Goal: Find specific page/section: Find specific page/section

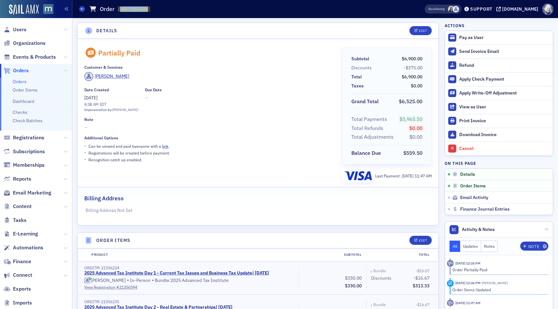
drag, startPoint x: 120, startPoint y: 8, endPoint x: 150, endPoint y: 9, distance: 29.4
click at [150, 9] on span "ORD-21356148 21356148" at bounding box center [134, 8] width 32 height 5
copy span "ORD-21356148"
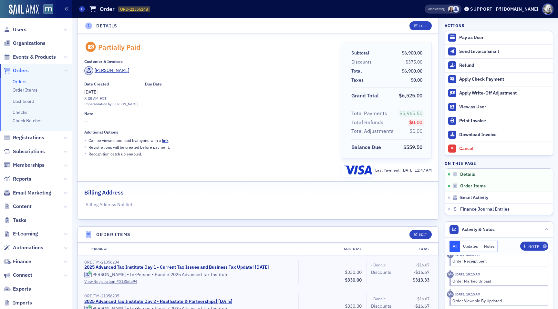
click at [455, 8] on span at bounding box center [451, 9] width 7 height 7
click at [459, 9] on span at bounding box center [456, 9] width 7 height 7
click at [286, 20] on header "Details Edit" at bounding box center [258, 26] width 361 height 16
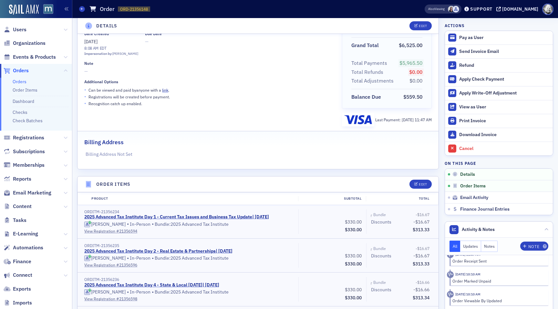
scroll to position [0, 0]
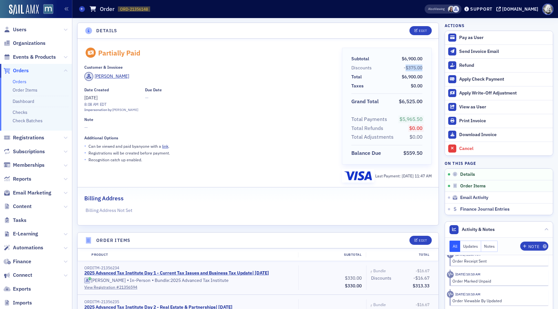
drag, startPoint x: 406, startPoint y: 68, endPoint x: 422, endPoint y: 68, distance: 15.5
click at [422, 68] on span "-$375.00" at bounding box center [413, 68] width 19 height 6
copy span "$375.00"
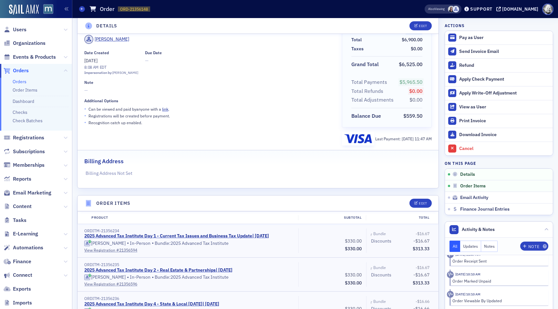
scroll to position [38, 0]
click at [474, 134] on div "Download Invoice" at bounding box center [504, 135] width 90 height 6
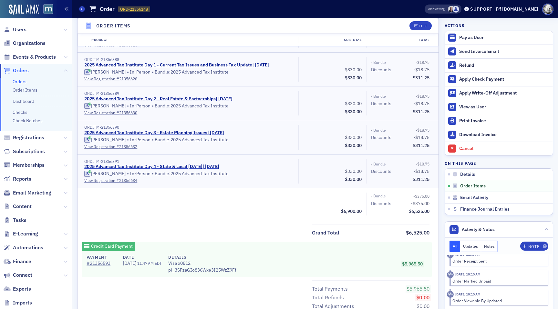
scroll to position [786, 0]
click at [475, 40] on button "Pay as User" at bounding box center [499, 38] width 108 height 14
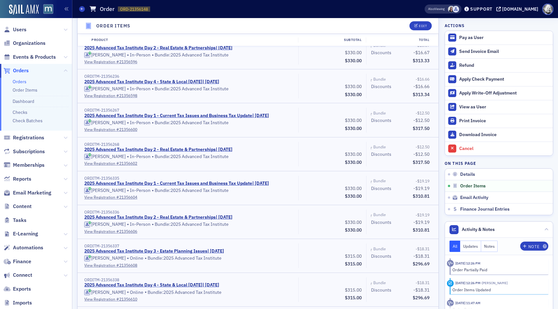
scroll to position [261, 0]
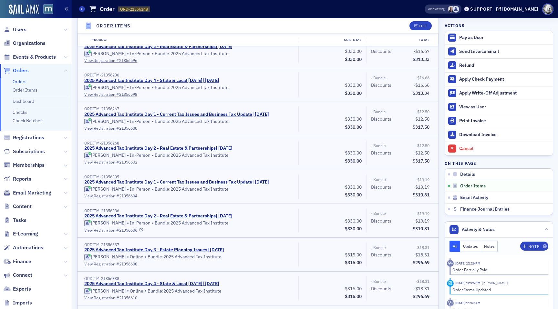
click at [224, 213] on link "2025 Advanced Tax Institute Day 2 - Real Estate & Partnerships | [DATE]" at bounding box center [158, 216] width 148 height 6
drag, startPoint x: 163, startPoint y: 190, endPoint x: 223, endPoint y: 191, distance: 59.4
click at [223, 191] on div "[PERSON_NAME] • In-Person • Bundle: 2025 Advanced Tax Institute" at bounding box center [189, 189] width 210 height 6
copy div "2025 Advanced Tax Institute"
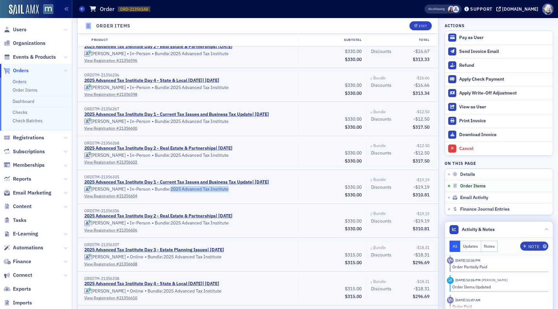
scroll to position [0, 0]
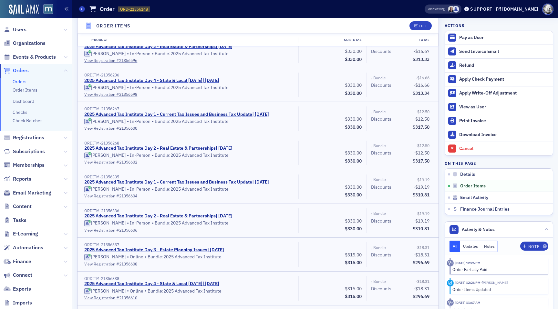
click at [455, 10] on span at bounding box center [451, 9] width 7 height 7
click at [459, 10] on span at bounding box center [456, 9] width 7 height 7
click at [546, 229] on icon at bounding box center [547, 230] width 4 height 4
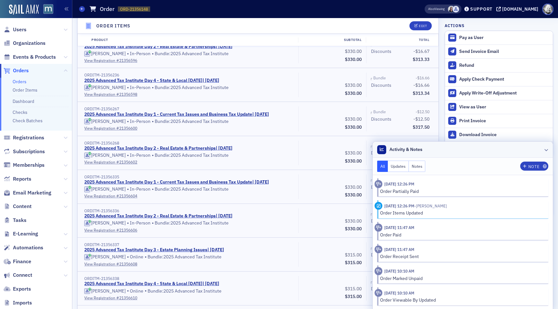
scroll to position [0, 0]
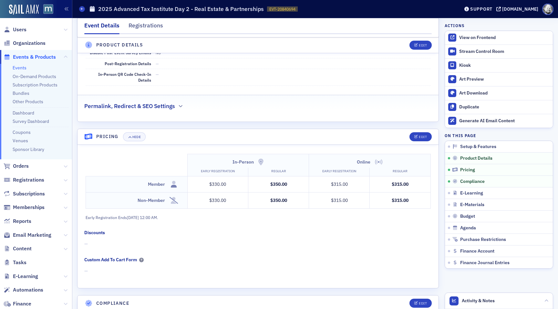
scroll to position [549, 0]
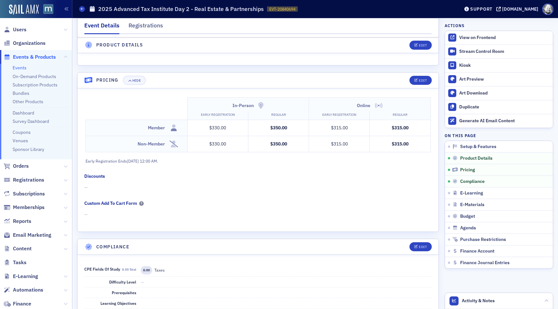
click at [22, 88] on ul "Events On-Demand Products Subscription Products Bundles Other Products Dashboar…" at bounding box center [36, 112] width 72 height 96
click at [22, 91] on link "Bundles" at bounding box center [21, 93] width 17 height 6
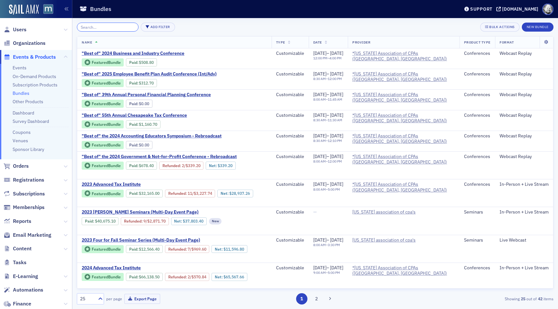
paste input "2025 Advanced Tax Institute"
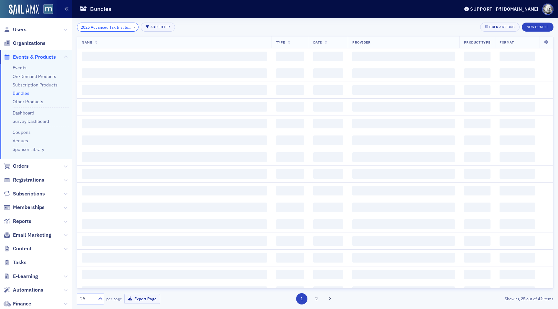
scroll to position [0, 9]
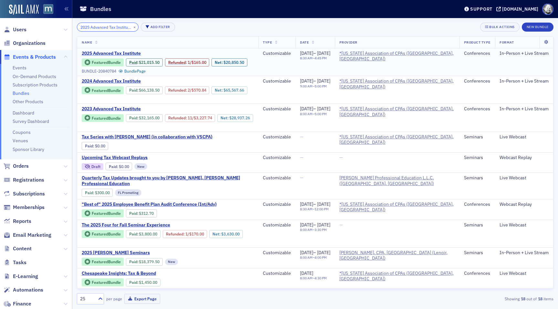
type input "2025 Advanced Tax Institute"
click at [118, 52] on span "2025 Advanced Tax Institute" at bounding box center [136, 54] width 109 height 6
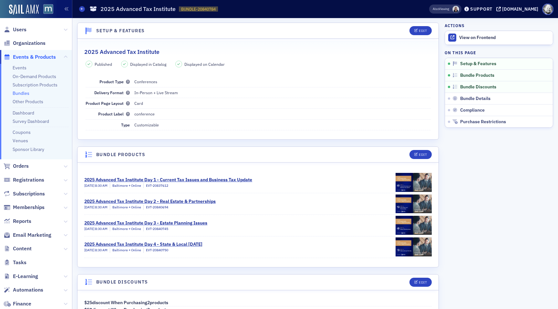
scroll to position [7, 0]
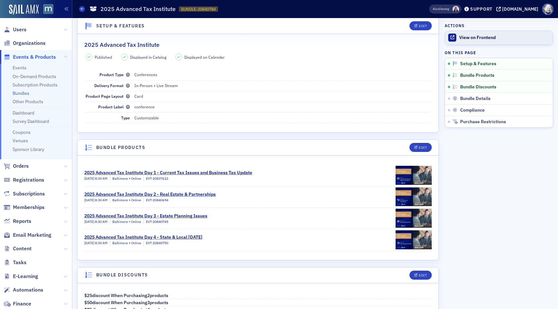
click at [485, 36] on div "View on Frontend" at bounding box center [504, 38] width 90 height 6
